Goal: Task Accomplishment & Management: Complete application form

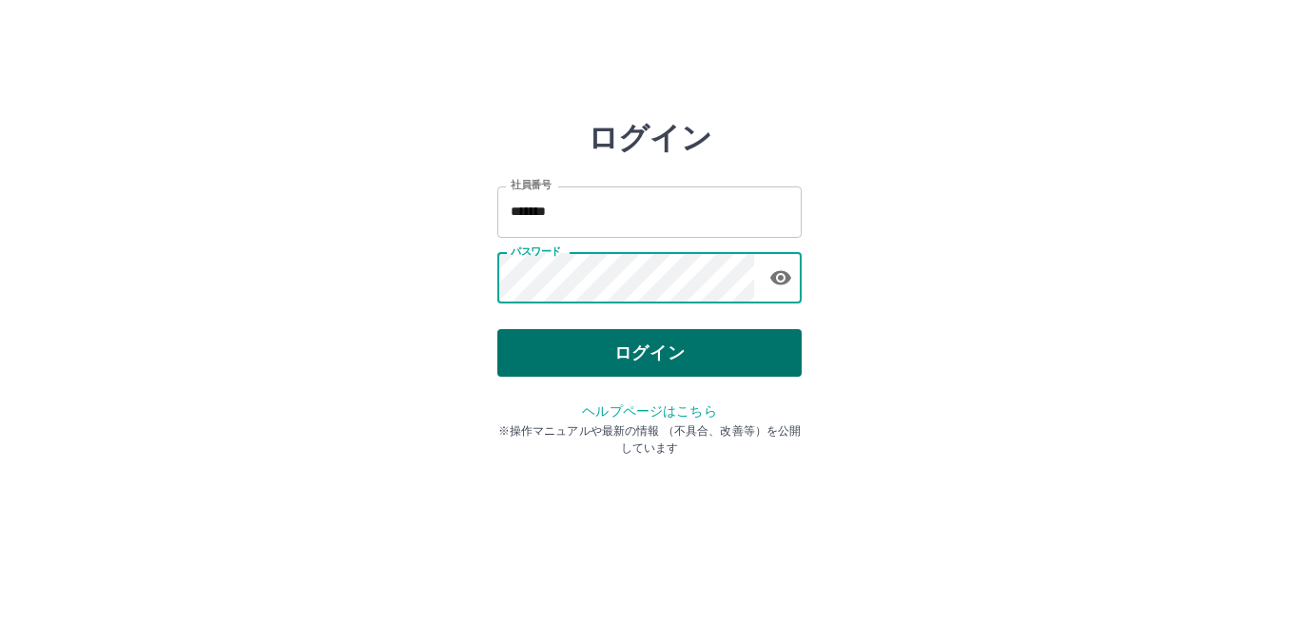
click at [538, 353] on button "ログイン" at bounding box center [649, 353] width 304 height 48
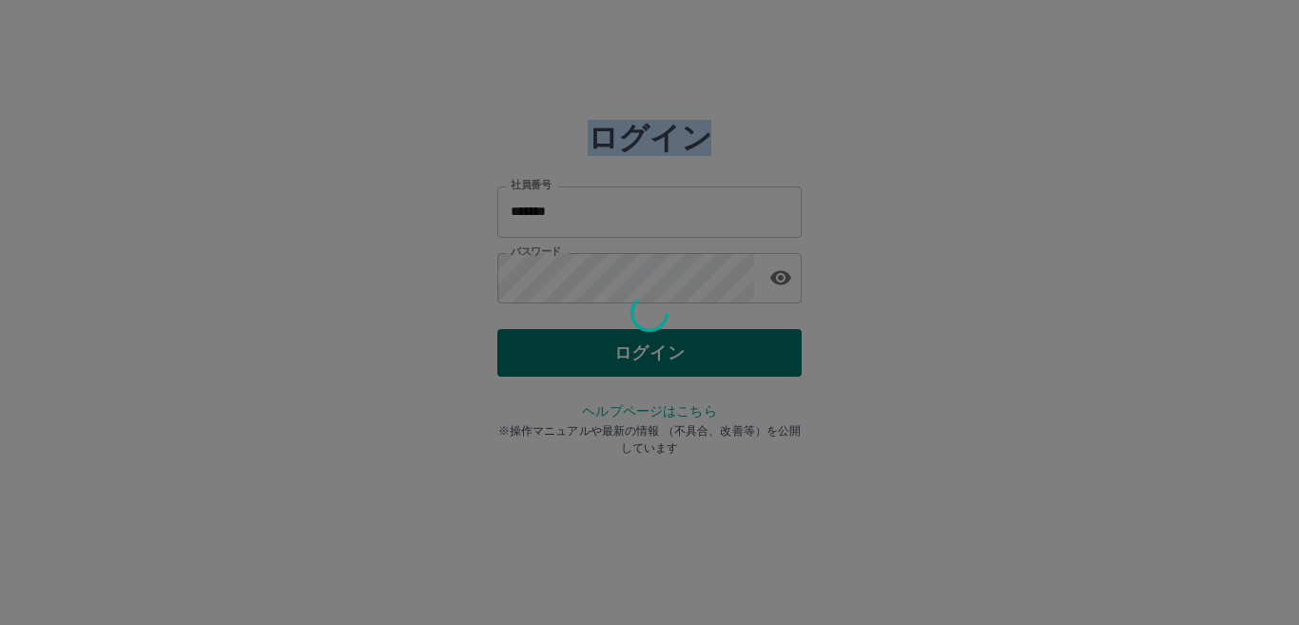
click at [538, 353] on div at bounding box center [649, 312] width 1299 height 625
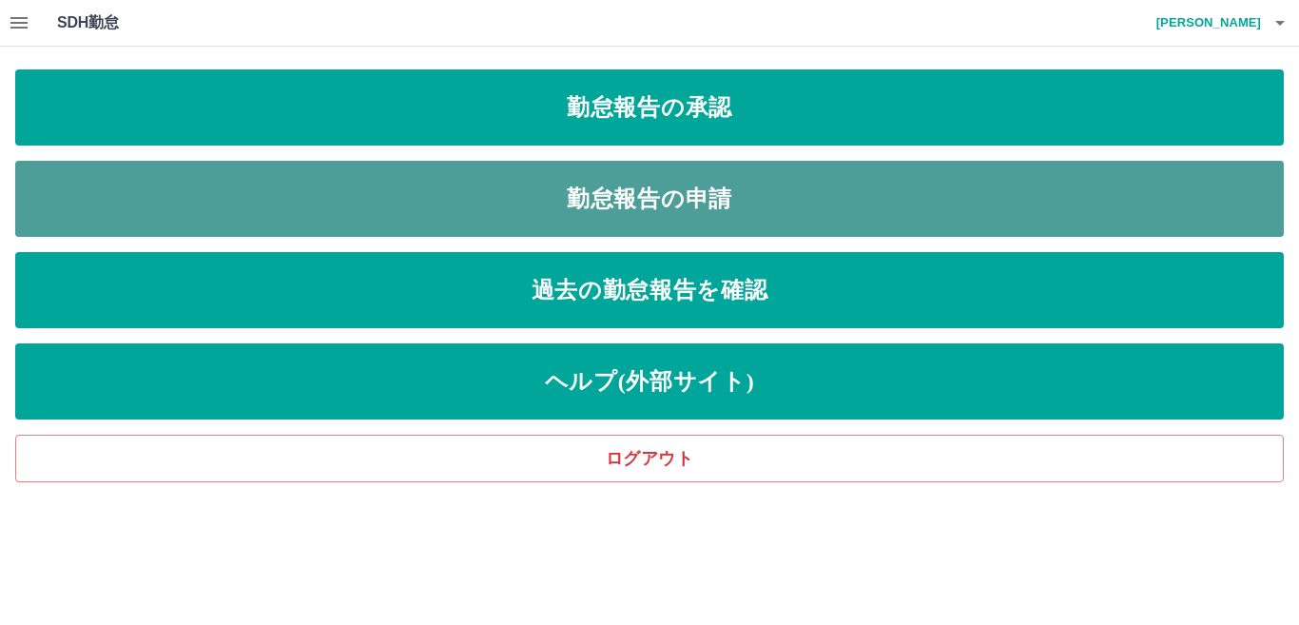
click at [722, 189] on link "勤怠報告の申請" at bounding box center [649, 199] width 1268 height 76
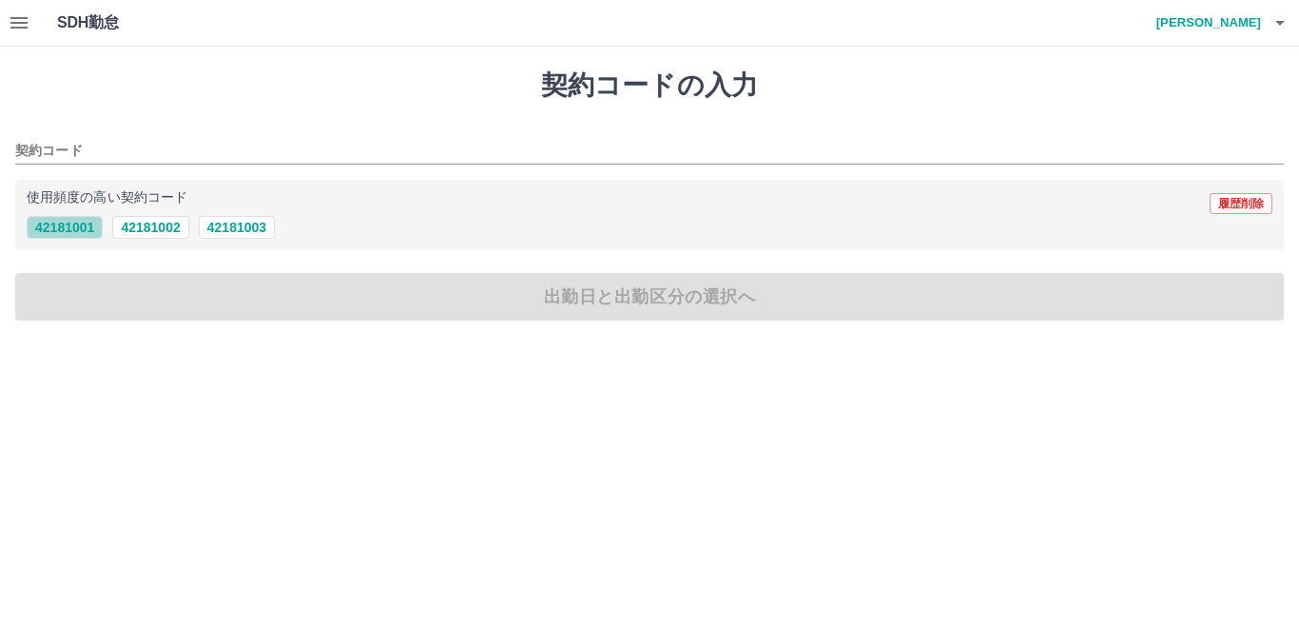
click at [89, 222] on button "42181001" at bounding box center [65, 227] width 76 height 23
type input "********"
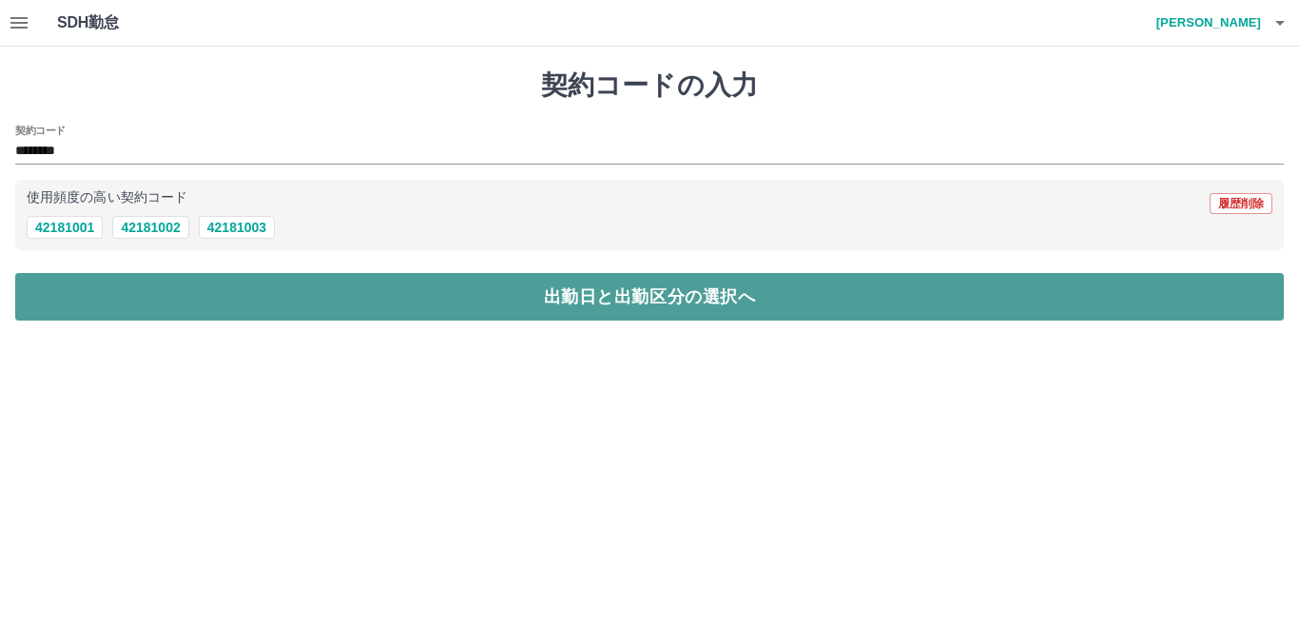
click at [117, 295] on button "出勤日と出勤区分の選択へ" at bounding box center [649, 297] width 1268 height 48
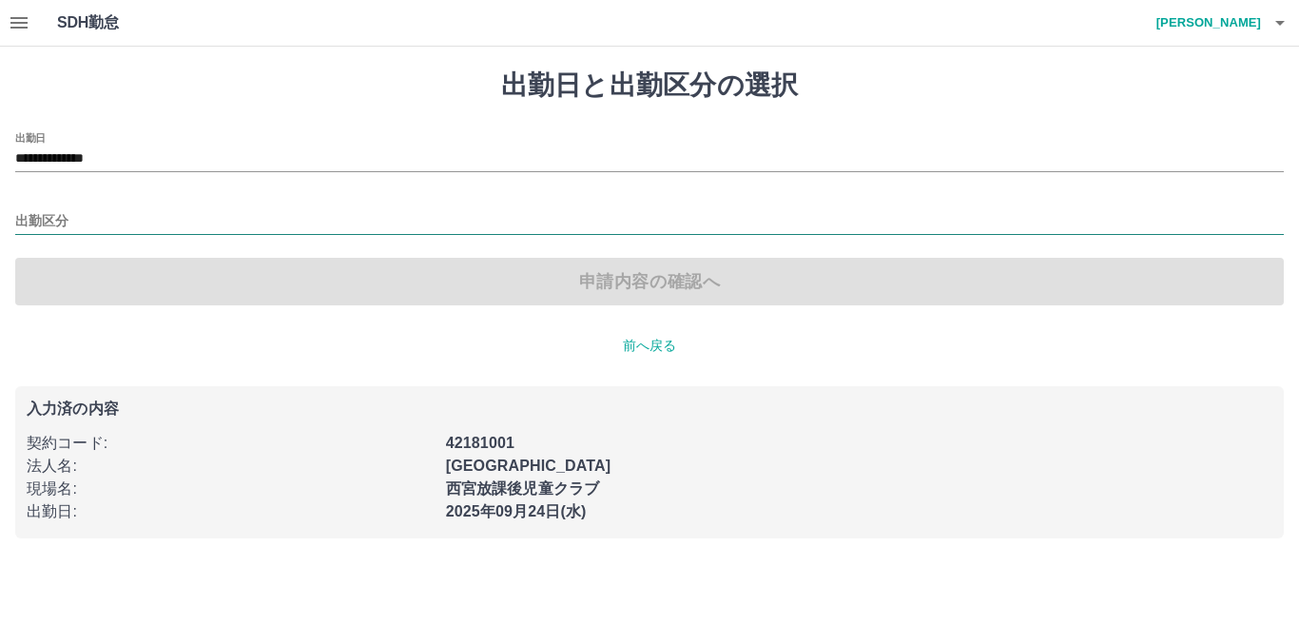
click at [82, 218] on input "出勤区分" at bounding box center [649, 222] width 1268 height 24
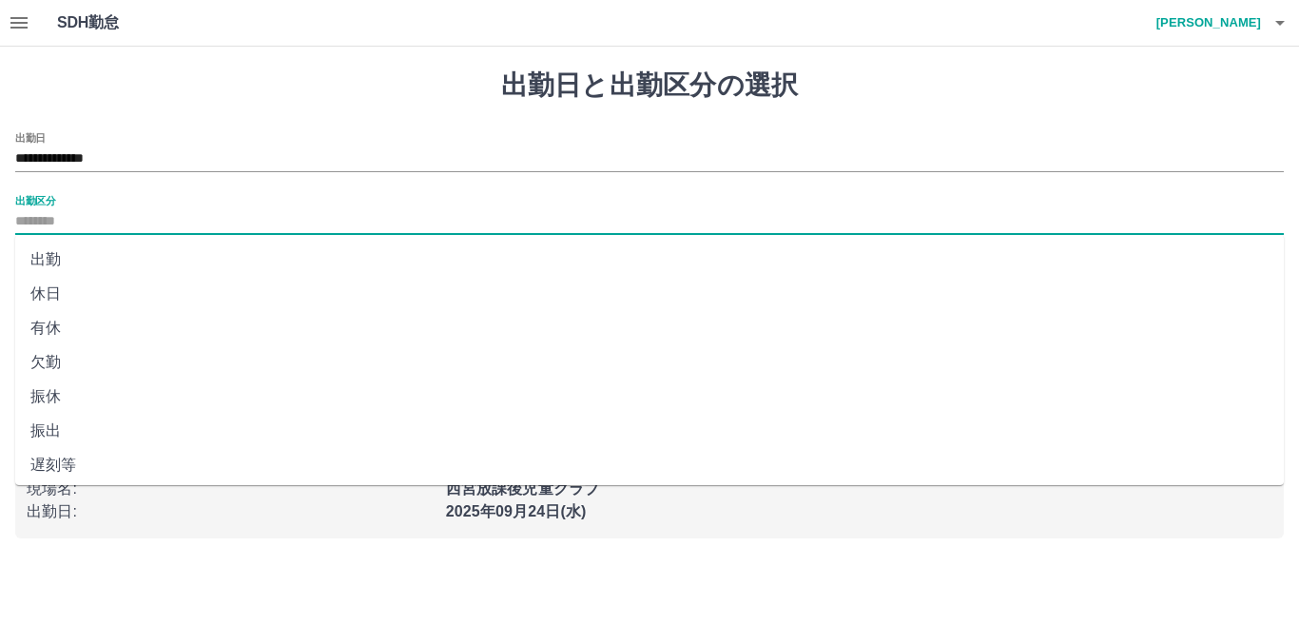
click at [87, 261] on li "出勤" at bounding box center [649, 259] width 1268 height 34
type input "**"
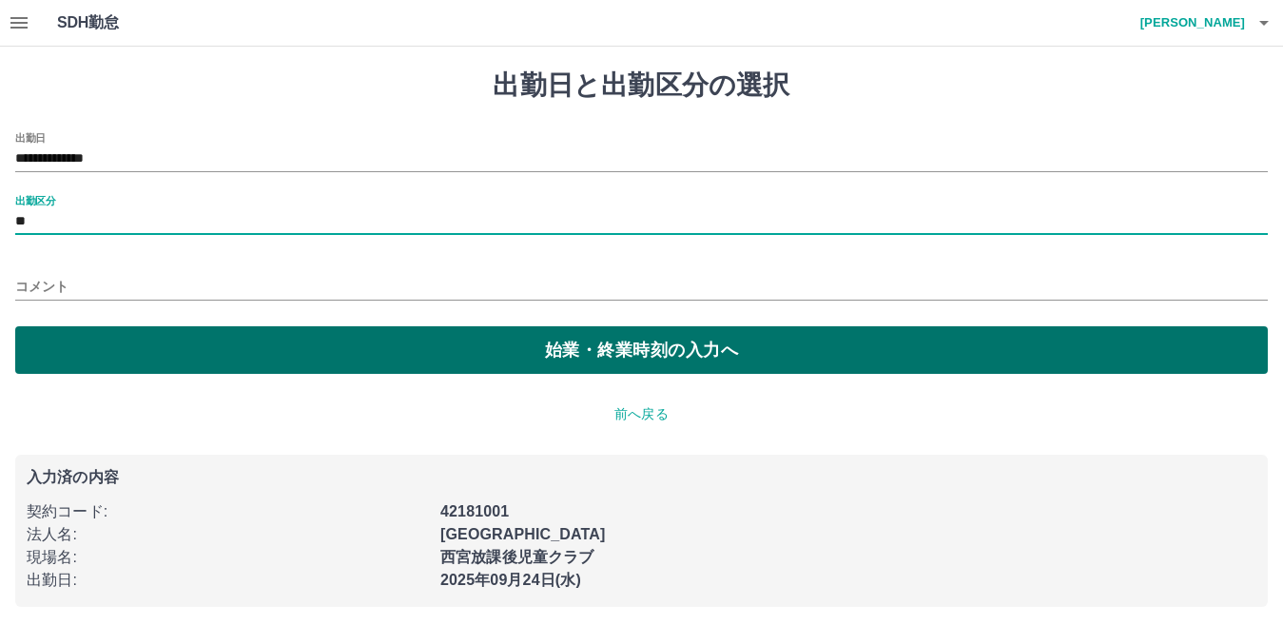
click at [102, 342] on button "始業・終業時刻の入力へ" at bounding box center [641, 350] width 1252 height 48
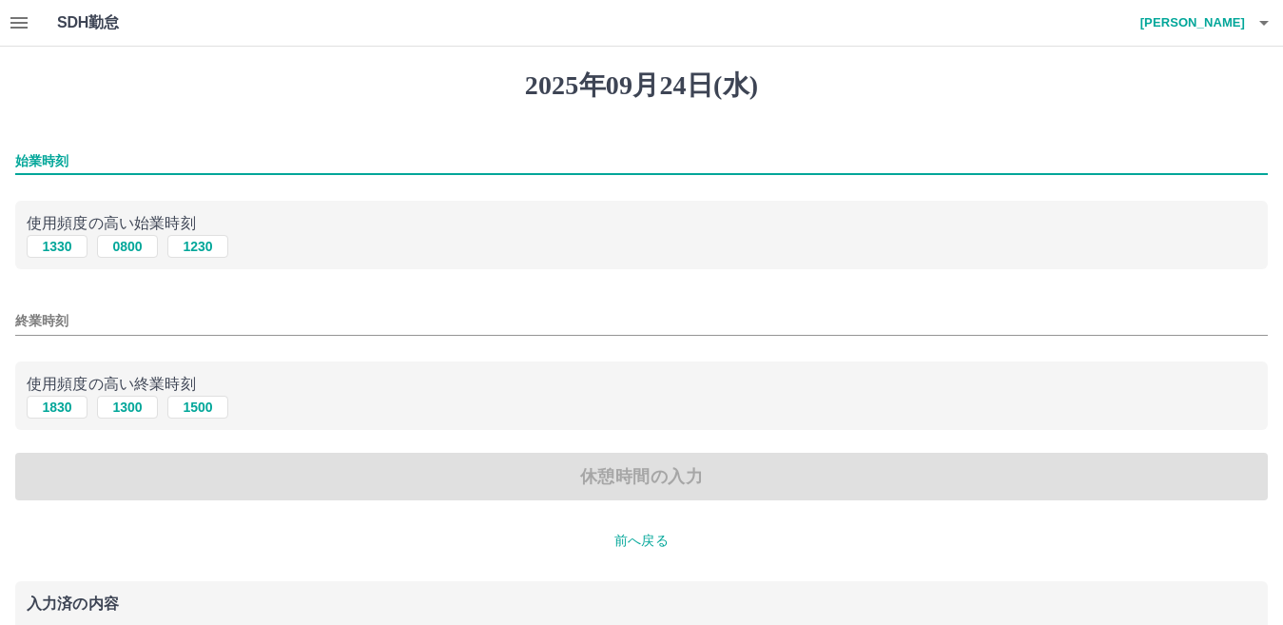
click at [87, 158] on input "始業時刻" at bounding box center [641, 161] width 1252 height 28
type input "****"
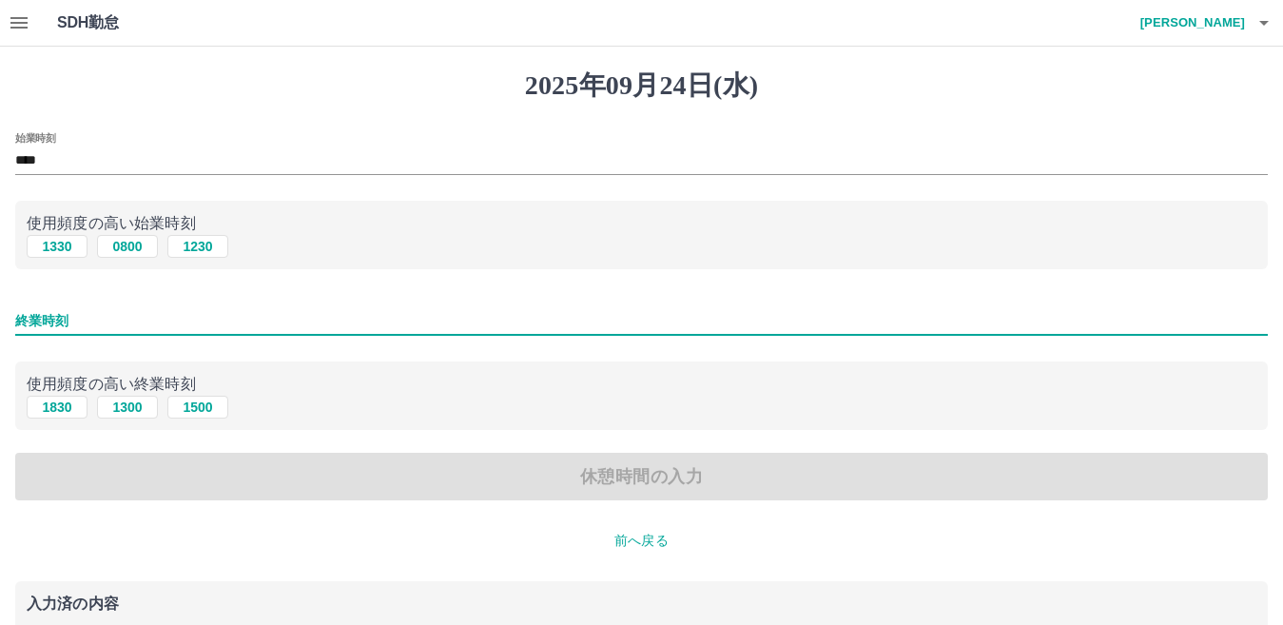
click at [86, 325] on input "終業時刻" at bounding box center [641, 321] width 1252 height 28
type input "****"
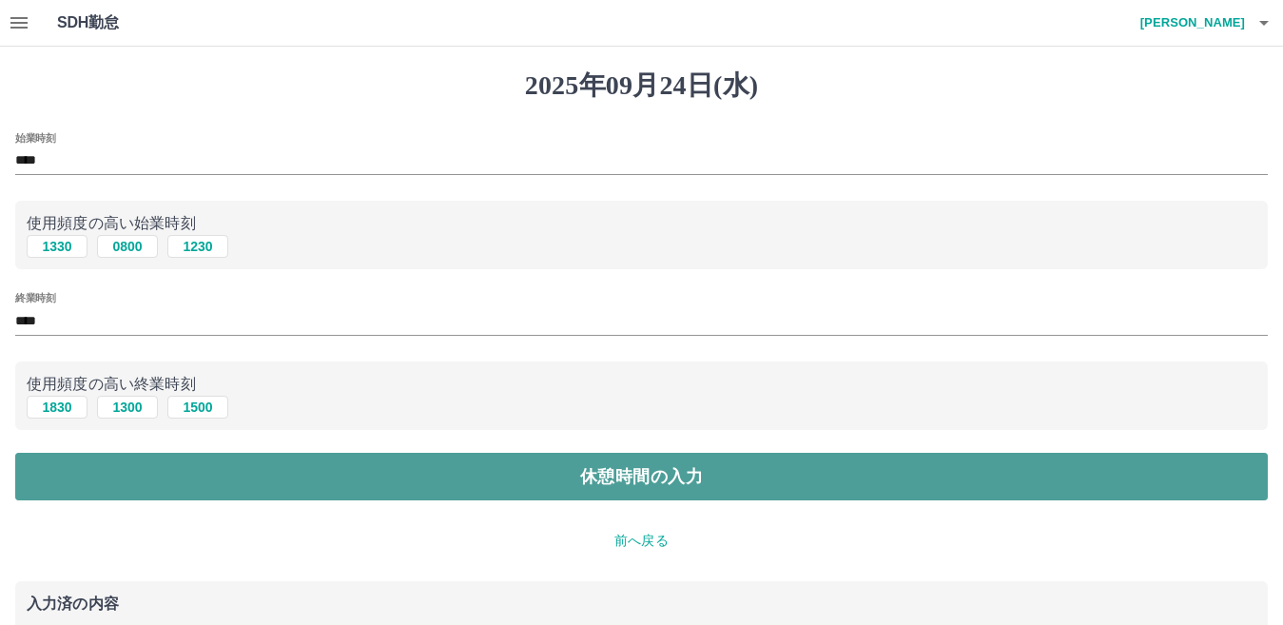
drag, startPoint x: 183, startPoint y: 474, endPoint x: 167, endPoint y: 475, distance: 15.2
click at [181, 474] on button "休憩時間の入力" at bounding box center [641, 477] width 1252 height 48
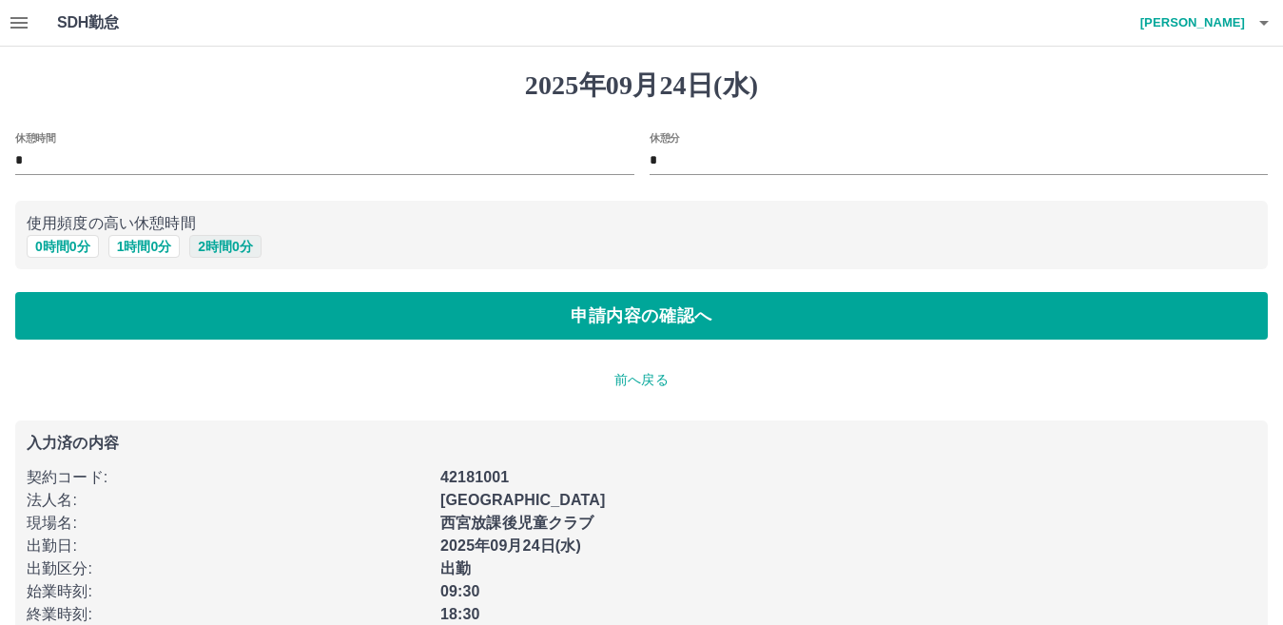
click at [206, 244] on button "2 時間 0 分" at bounding box center [225, 246] width 72 height 23
type input "*"
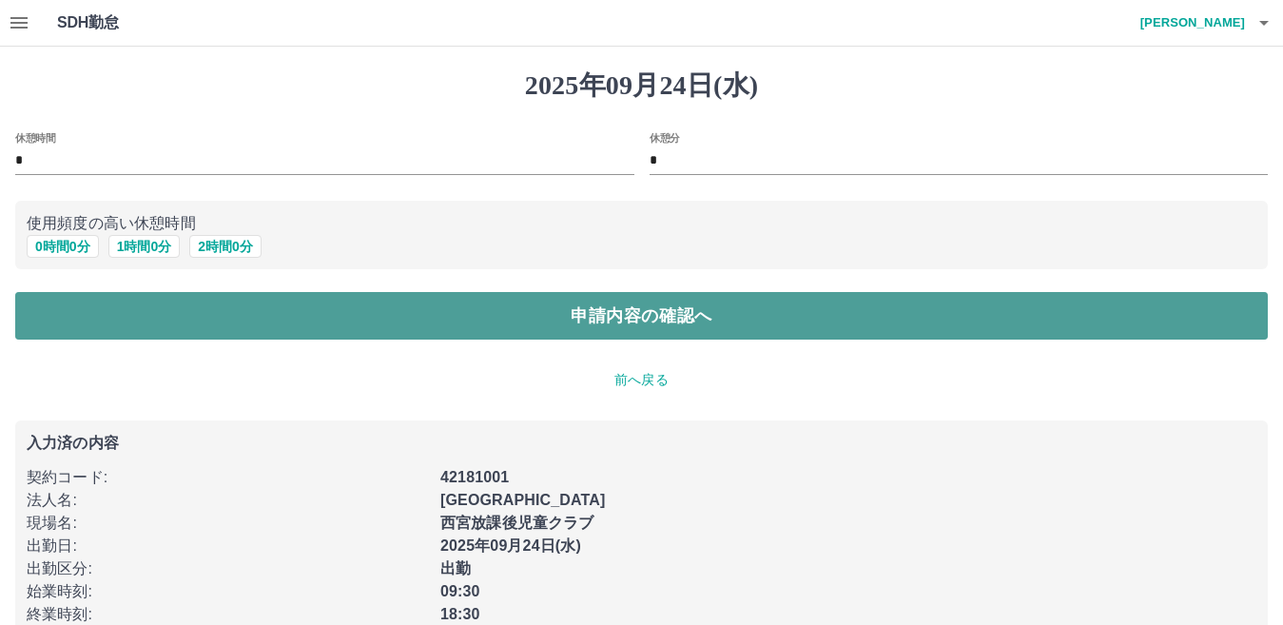
click at [221, 319] on button "申請内容の確認へ" at bounding box center [641, 316] width 1252 height 48
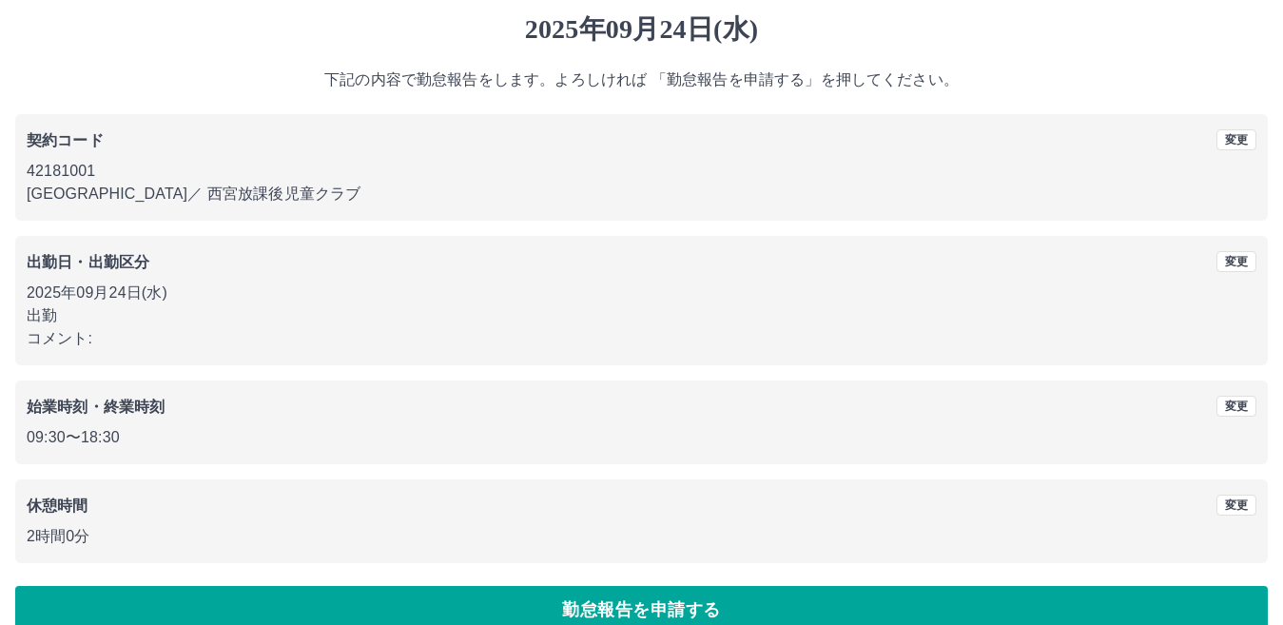
scroll to position [87, 0]
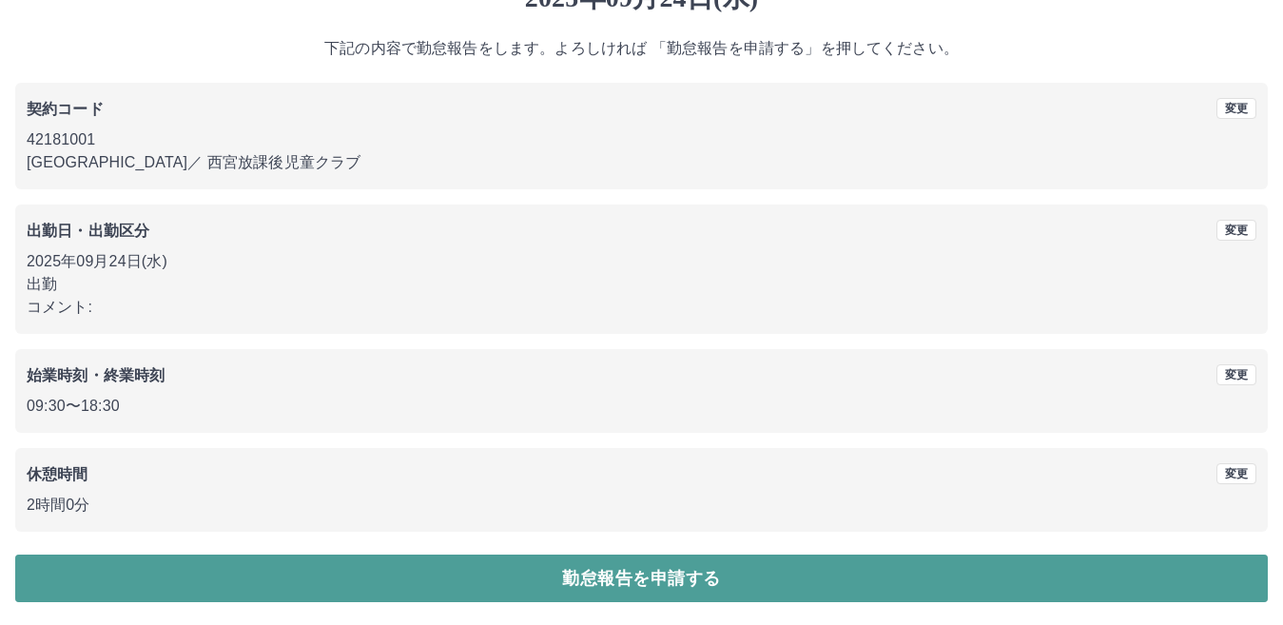
click at [294, 585] on button "勤怠報告を申請する" at bounding box center [641, 578] width 1252 height 48
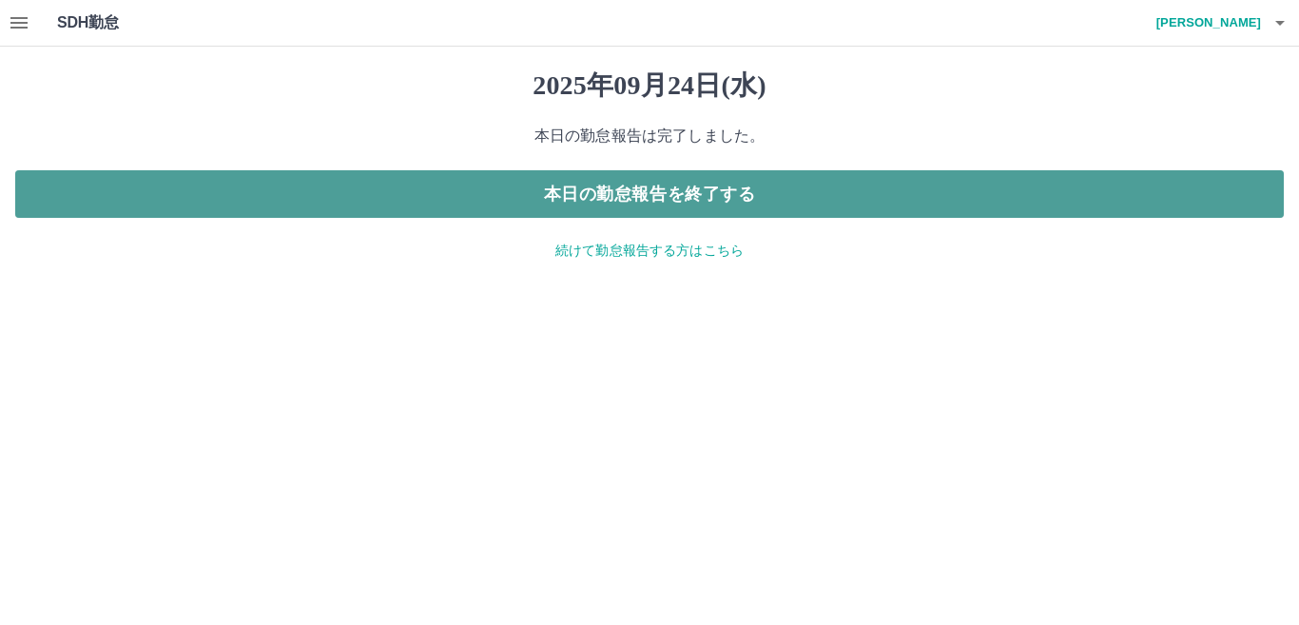
click at [928, 195] on button "本日の勤怠報告を終了する" at bounding box center [649, 194] width 1268 height 48
